Goal: Task Accomplishment & Management: Manage account settings

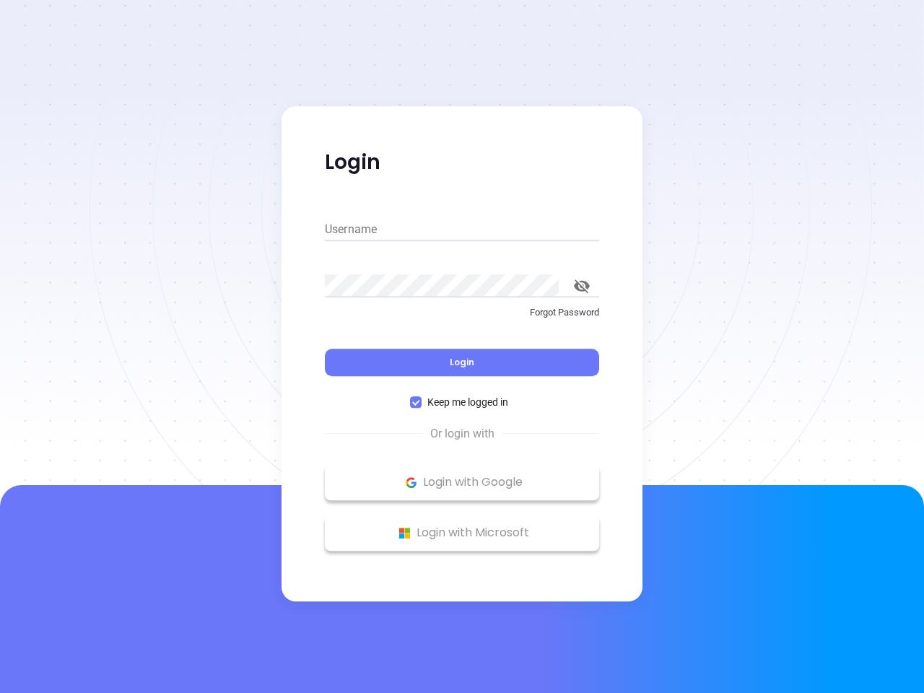
click at [462, 346] on div "Login" at bounding box center [462, 353] width 274 height 45
click at [462, 230] on input "Username" at bounding box center [462, 229] width 274 height 23
click at [582, 286] on icon "toggle password visibility" at bounding box center [582, 286] width 16 height 14
click at [462, 362] on span "Login" at bounding box center [462, 362] width 25 height 12
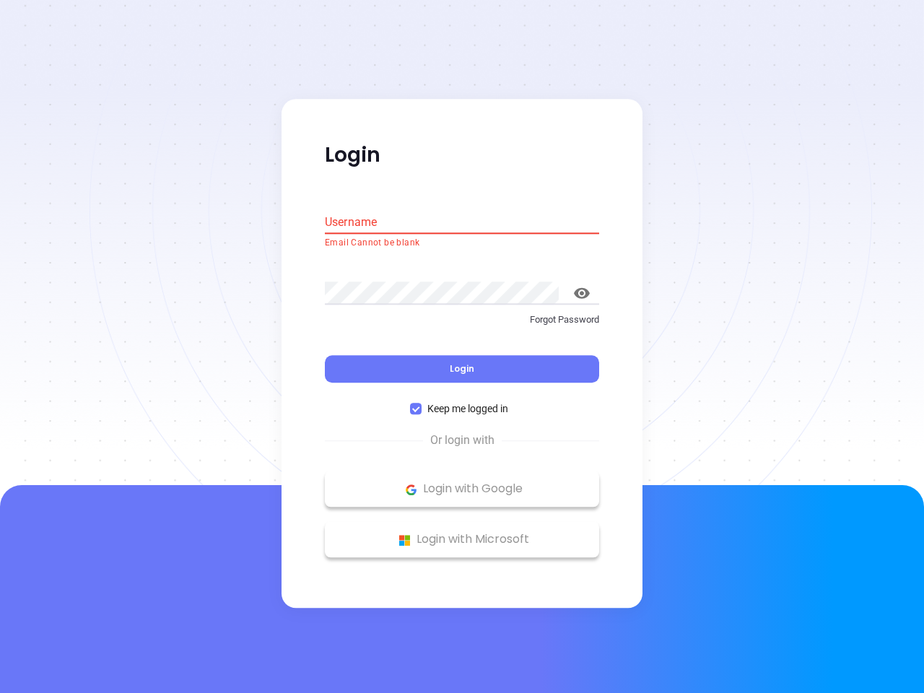
click at [462, 402] on span "Keep me logged in" at bounding box center [468, 409] width 92 height 16
click at [422, 403] on input "Keep me logged in" at bounding box center [416, 409] width 12 height 12
checkbox input "false"
click at [462, 482] on p "Login with Google" at bounding box center [462, 490] width 260 height 22
click at [462, 533] on p "Login with Microsoft" at bounding box center [462, 540] width 260 height 22
